Goal: Find specific page/section: Find specific page/section

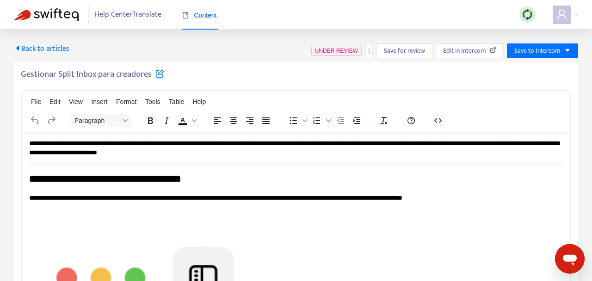
click at [346, 51] on span "UNDER REVIEW" at bounding box center [336, 51] width 43 height 6
click at [368, 52] on icon "more" at bounding box center [369, 50] width 6 height 6
click at [278, 50] on div "Back to articles UNDER REVIEW Save for review Edit in Intercom Save to Intercom" at bounding box center [296, 50] width 564 height 15
click at [48, 48] on span "Back to articles" at bounding box center [41, 49] width 55 height 12
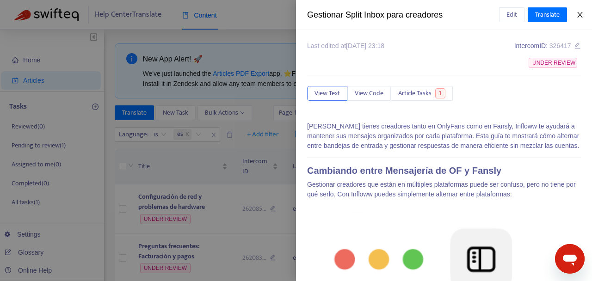
click at [577, 15] on icon "close" at bounding box center [579, 14] width 7 height 7
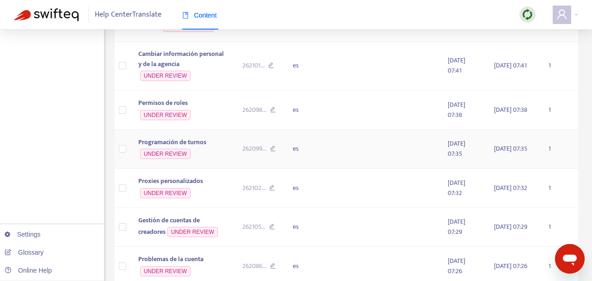
scroll to position [592, 0]
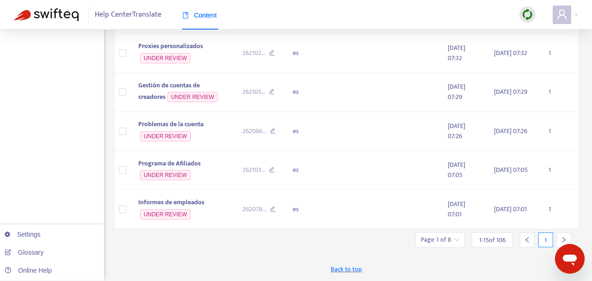
click at [559, 238] on div at bounding box center [563, 239] width 15 height 15
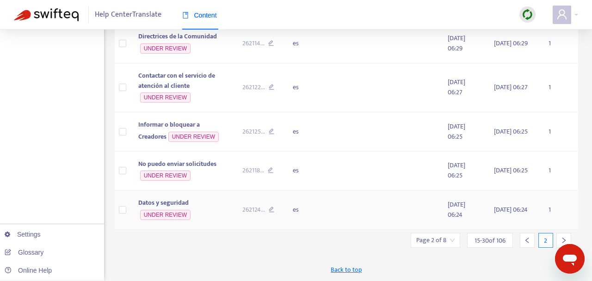
click at [559, 230] on td "1" at bounding box center [559, 209] width 37 height 39
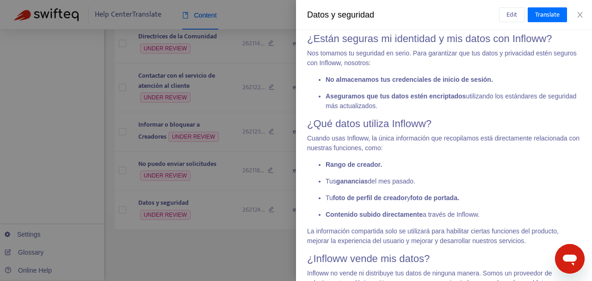
scroll to position [99, 0]
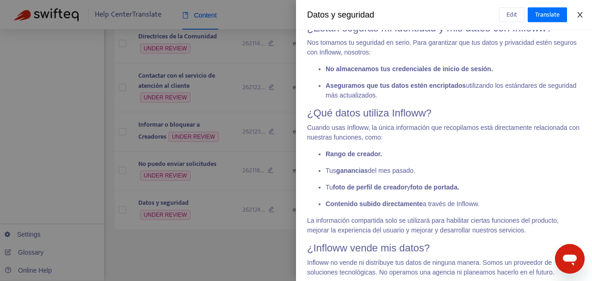
click at [580, 16] on icon "close" at bounding box center [579, 14] width 7 height 7
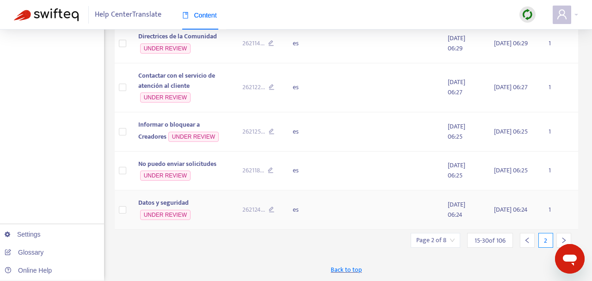
scroll to position [602, 0]
click at [564, 238] on icon "right" at bounding box center [563, 240] width 6 height 6
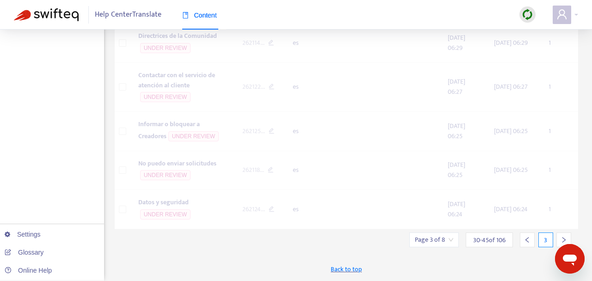
scroll to position [578, 0]
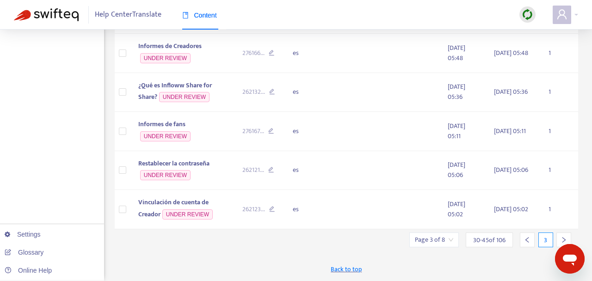
click at [564, 238] on icon "right" at bounding box center [563, 240] width 6 height 6
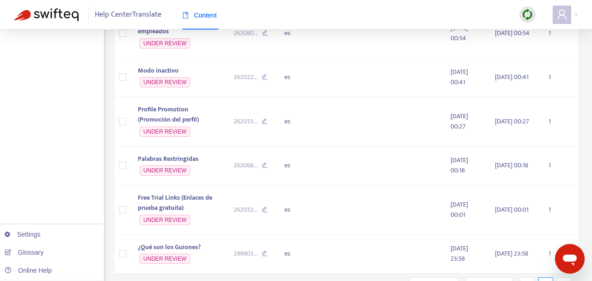
click at [564, 281] on icon "right" at bounding box center [563, 284] width 6 height 6
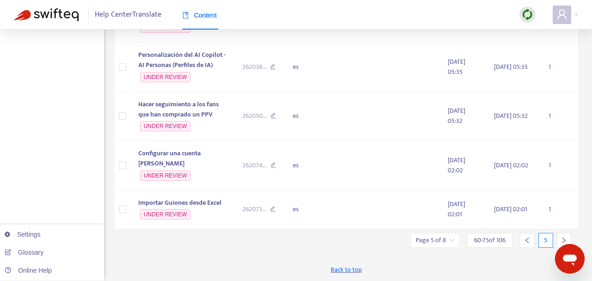
click at [564, 238] on icon "right" at bounding box center [563, 240] width 6 height 6
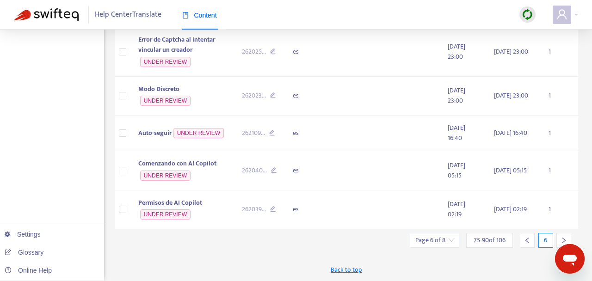
click at [564, 238] on icon "right" at bounding box center [563, 240] width 6 height 6
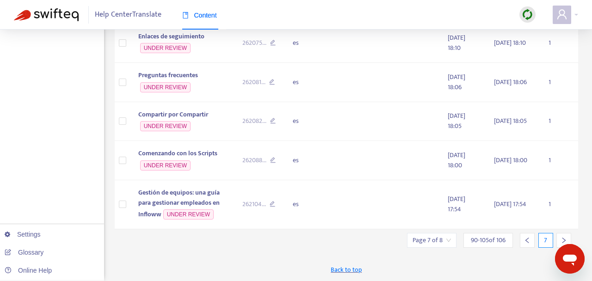
click at [564, 238] on icon "right" at bounding box center [563, 240] width 6 height 6
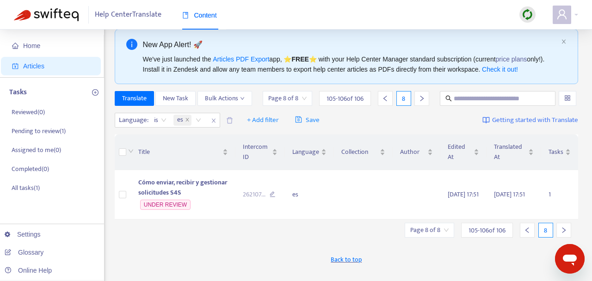
scroll to position [8, 0]
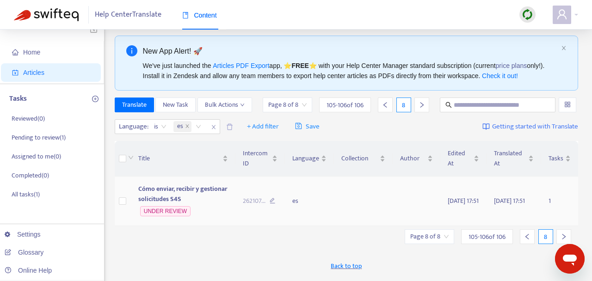
click at [271, 206] on icon at bounding box center [272, 202] width 6 height 8
click at [310, 214] on td "es" at bounding box center [309, 201] width 49 height 49
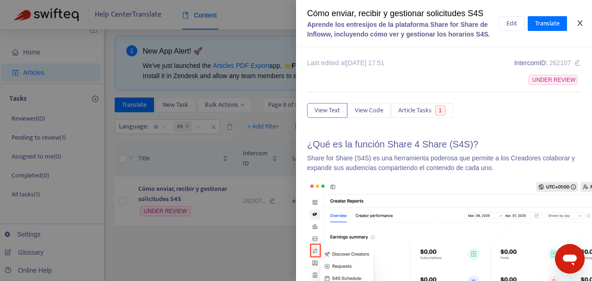
click at [579, 23] on icon "close" at bounding box center [579, 22] width 7 height 7
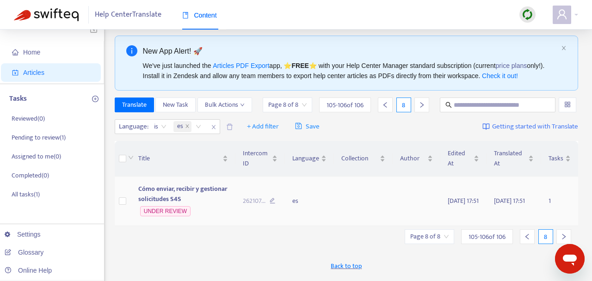
click at [178, 203] on span "Cómo enviar, recibir y gestionar solicitudes S4S" at bounding box center [182, 193] width 89 height 21
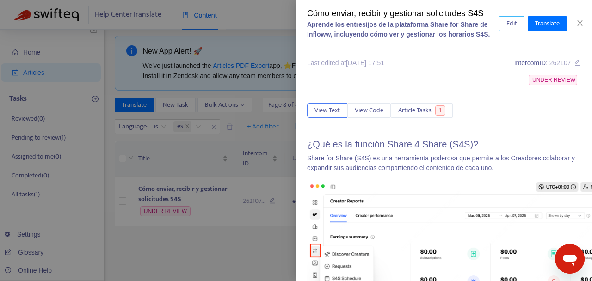
click at [507, 26] on span "Edit" at bounding box center [511, 23] width 11 height 10
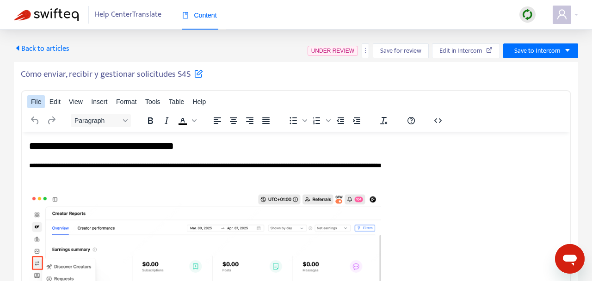
click at [41, 103] on button "File" at bounding box center [36, 101] width 18 height 13
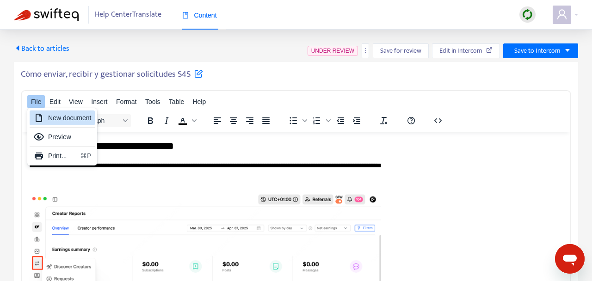
click at [8, 140] on div "Back to articles UNDER REVIEW Save for review Edit in Intercom Save to Intercom…" at bounding box center [296, 248] width 592 height 437
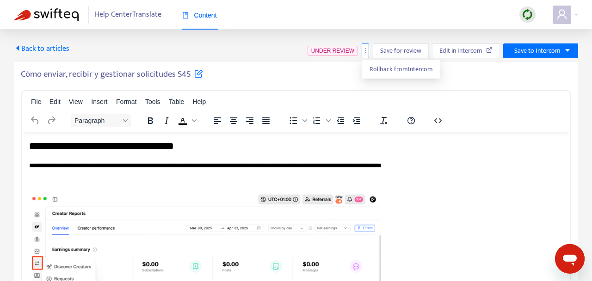
click at [366, 51] on icon "more" at bounding box center [365, 50] width 6 height 6
click at [281, 55] on div "Back to articles UNDER REVIEW Save for review Edit in Intercom Save to Intercom" at bounding box center [296, 50] width 564 height 15
click at [576, 16] on div at bounding box center [564, 15] width 25 height 18
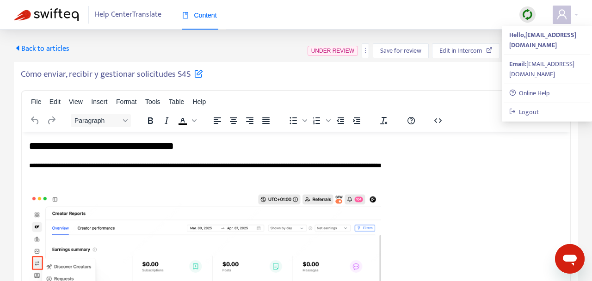
click at [243, 49] on div "Back to articles UNDER REVIEW Save for review Edit in Intercom Save to Intercom" at bounding box center [296, 50] width 564 height 15
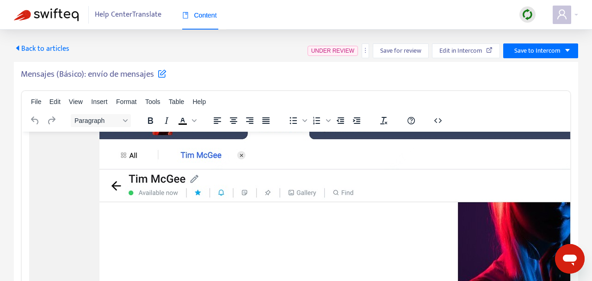
scroll to position [1684, 0]
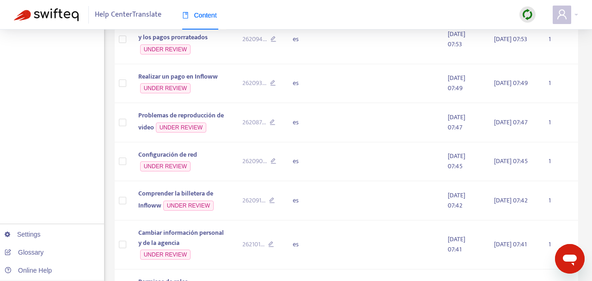
scroll to position [592, 0]
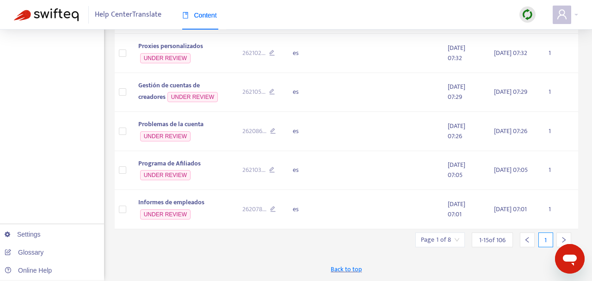
click at [562, 238] on icon "right" at bounding box center [563, 240] width 3 height 6
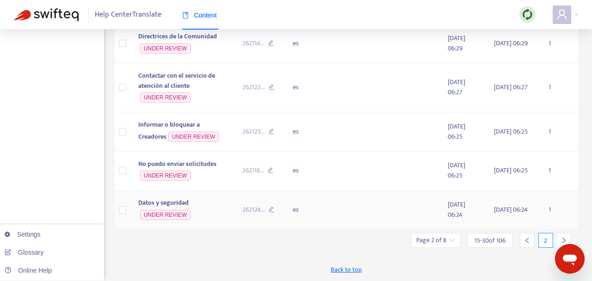
click at [562, 230] on td "1" at bounding box center [559, 209] width 37 height 39
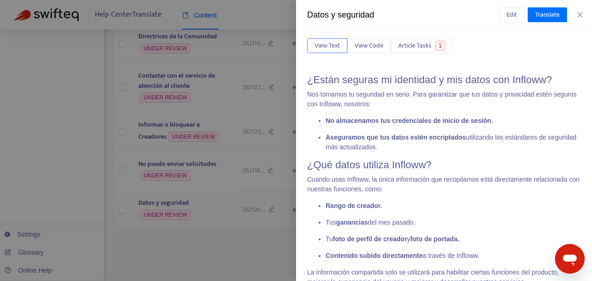
scroll to position [66, 0]
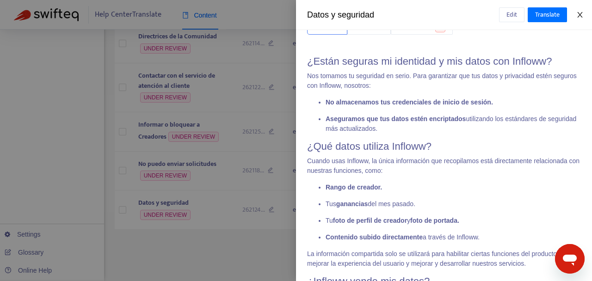
click at [578, 17] on icon "close" at bounding box center [579, 15] width 5 height 6
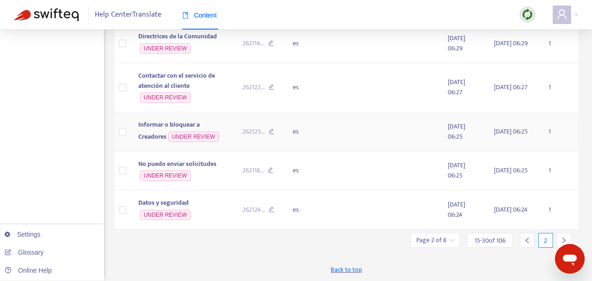
scroll to position [602, 0]
click at [565, 237] on icon "right" at bounding box center [563, 240] width 6 height 6
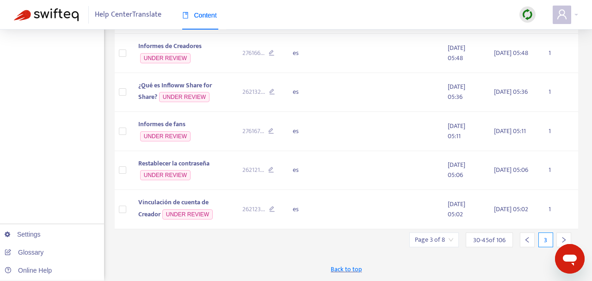
click at [565, 237] on icon "right" at bounding box center [563, 240] width 6 height 6
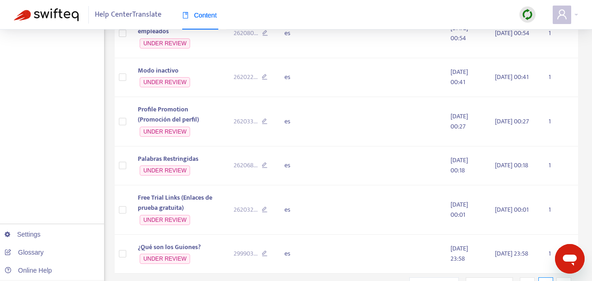
click at [565, 281] on icon "right" at bounding box center [563, 284] width 6 height 6
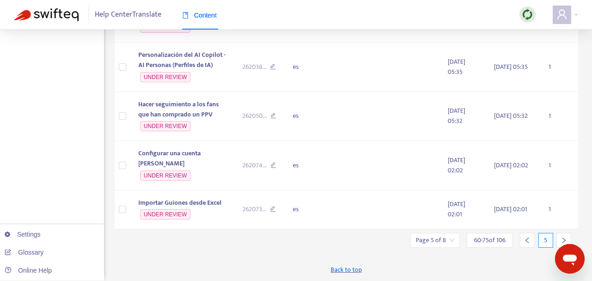
click at [565, 237] on icon "right" at bounding box center [563, 240] width 6 height 6
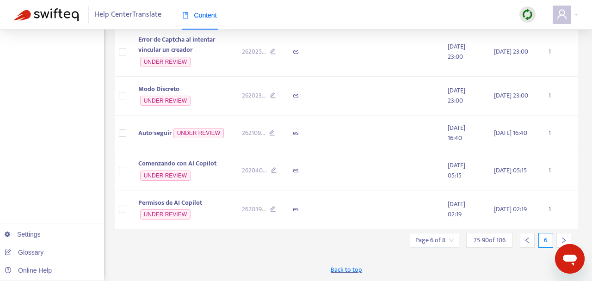
click at [565, 237] on icon "right" at bounding box center [563, 240] width 6 height 6
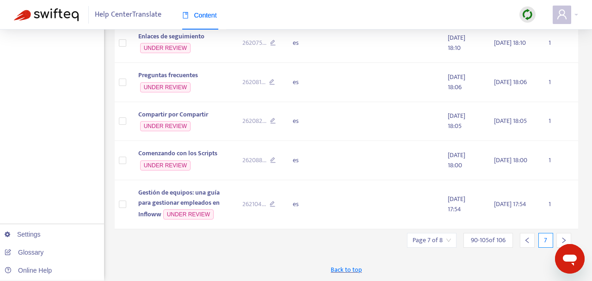
click at [565, 237] on icon "right" at bounding box center [563, 240] width 6 height 6
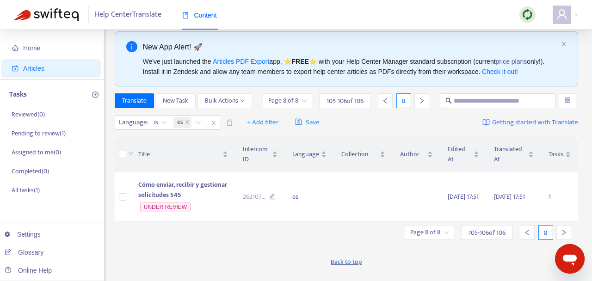
scroll to position [6, 0]
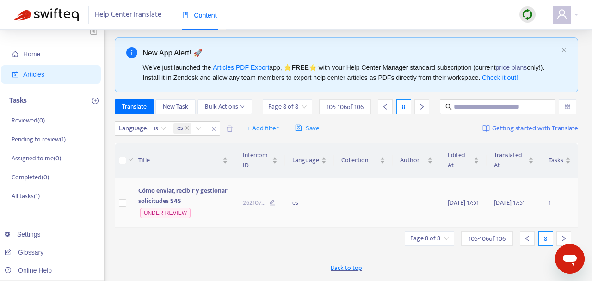
click at [201, 225] on td "Cómo enviar, recibir y gestionar solicitudes S4S UNDER REVIEW" at bounding box center [183, 202] width 104 height 49
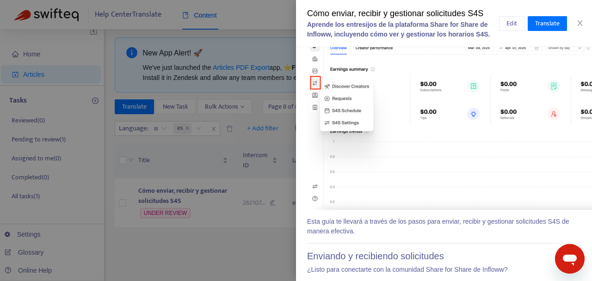
scroll to position [0, 0]
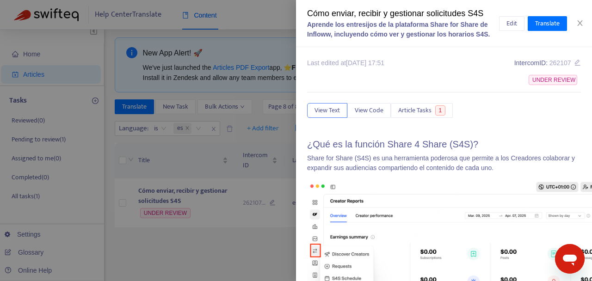
click at [389, 13] on div "Cómo enviar, recibir y gestionar solicitudes S4S" at bounding box center [403, 13] width 192 height 12
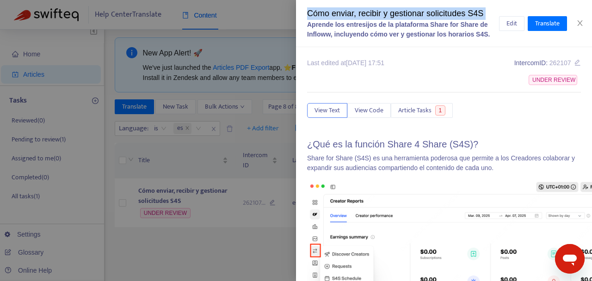
click at [389, 13] on div "Cómo enviar, recibir y gestionar solicitudes S4S" at bounding box center [403, 13] width 192 height 12
copy div "Cómo enviar, recibir y gestionar solicitudes S4S"
